Goal: Information Seeking & Learning: Compare options

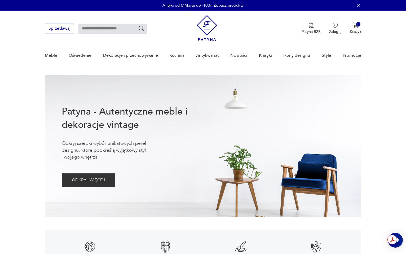
click at [109, 30] on input "text" at bounding box center [113, 29] width 69 height 10
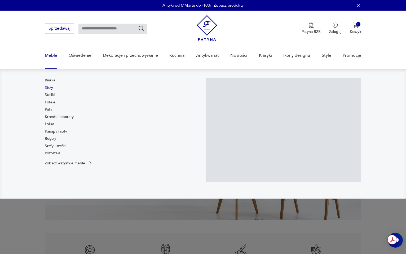
click at [49, 89] on link "Stoły" at bounding box center [49, 87] width 8 height 5
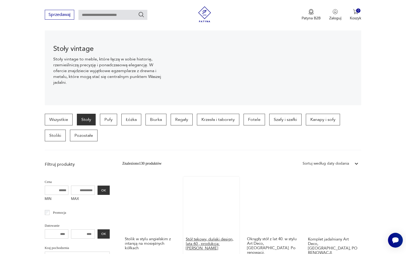
scroll to position [44, 0]
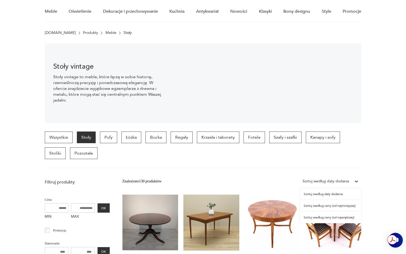
click at [329, 180] on div "Sortuj według daty dodania" at bounding box center [326, 181] width 46 height 6
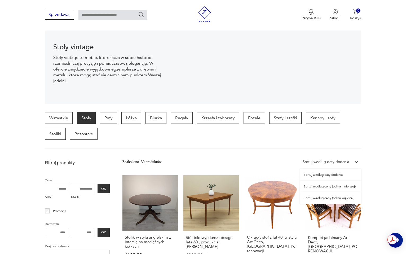
scroll to position [64, 0]
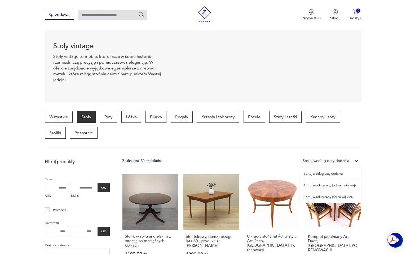
click at [346, 196] on div "Sortuj według ceny (od największej)" at bounding box center [330, 197] width 61 height 12
click at [346, 196] on link "Komplet jadalniany Art Deco, Polska, PO RENOWACJI. 12 500,00 zł" at bounding box center [334, 222] width 56 height 97
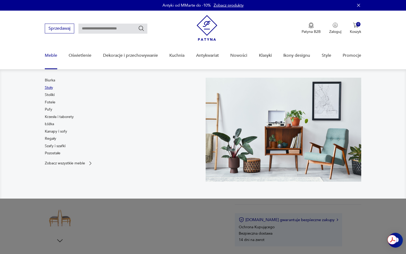
click at [50, 88] on link "Stoły" at bounding box center [49, 87] width 8 height 5
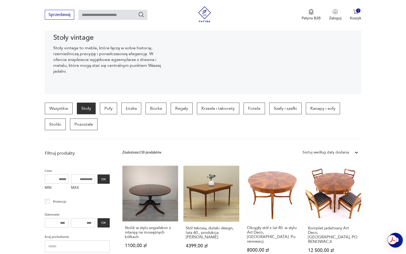
scroll to position [76, 0]
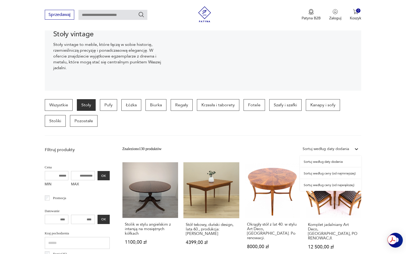
click at [349, 148] on div "Sortuj według daty dodania" at bounding box center [326, 149] width 46 height 6
click at [333, 185] on div "Sortuj według ceny (od największej)" at bounding box center [330, 185] width 61 height 12
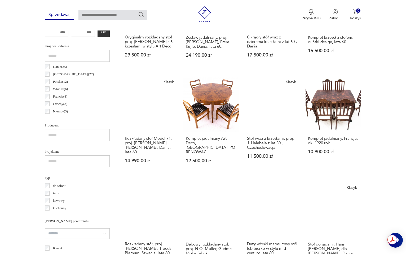
scroll to position [261, 0]
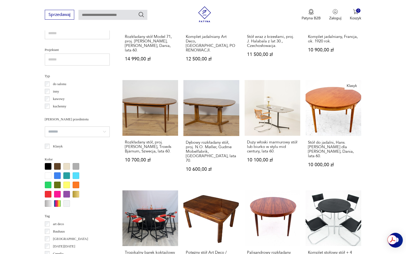
click at [333, 190] on link "Komplet stołowy stół + 4 krzesła, proj. Mart Stam. 9500,00 zł" at bounding box center [334, 236] width 56 height 93
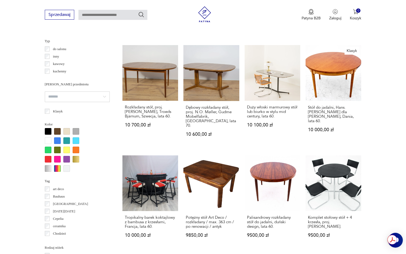
scroll to position [379, 0]
